Goal: Information Seeking & Learning: Check status

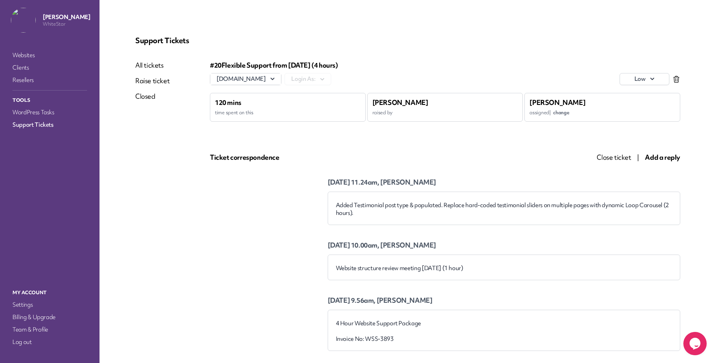
click at [36, 122] on link "Support Tickets" at bounding box center [50, 124] width 78 height 11
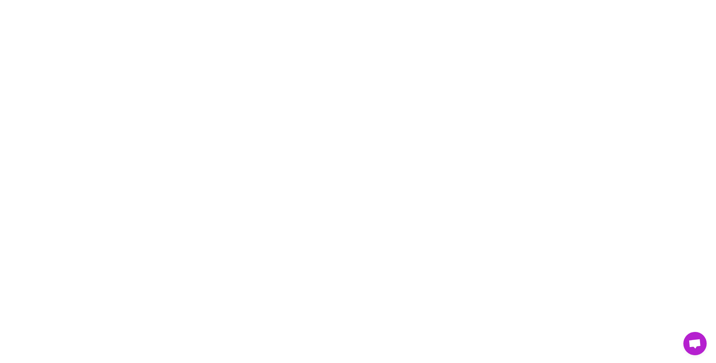
click at [209, 49] on div at bounding box center [358, 182] width 682 height 326
click at [203, 73] on div at bounding box center [358, 182] width 682 height 326
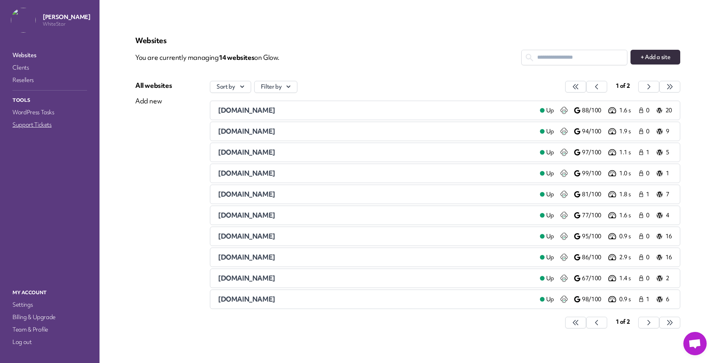
click at [30, 127] on link "Support Tickets" at bounding box center [50, 124] width 78 height 11
